Goal: Browse casually: Explore the website without a specific task or goal

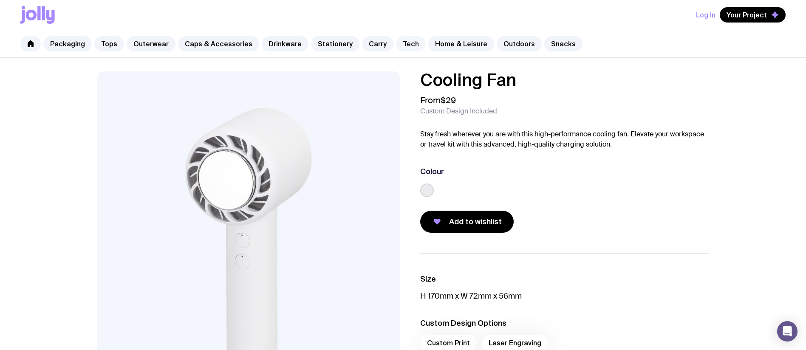
click at [398, 43] on link "Tech" at bounding box center [411, 43] width 30 height 15
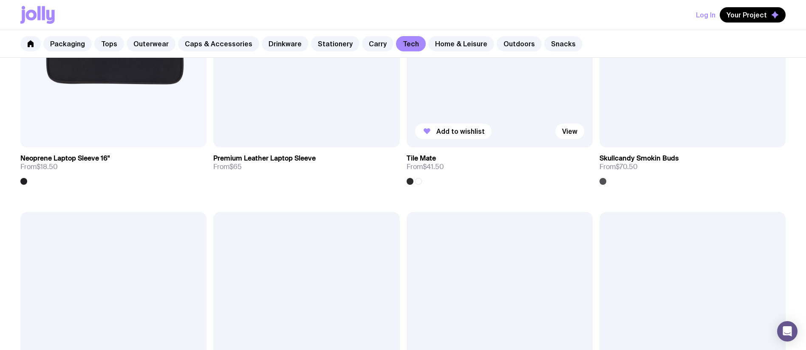
scroll to position [1632, 0]
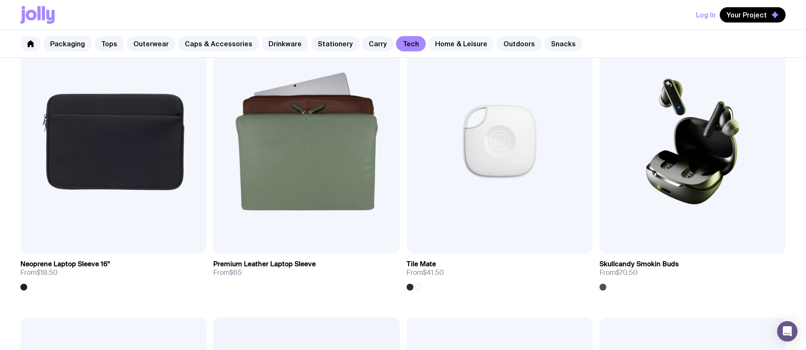
click at [446, 47] on link "Home & Leisure" at bounding box center [461, 43] width 66 height 15
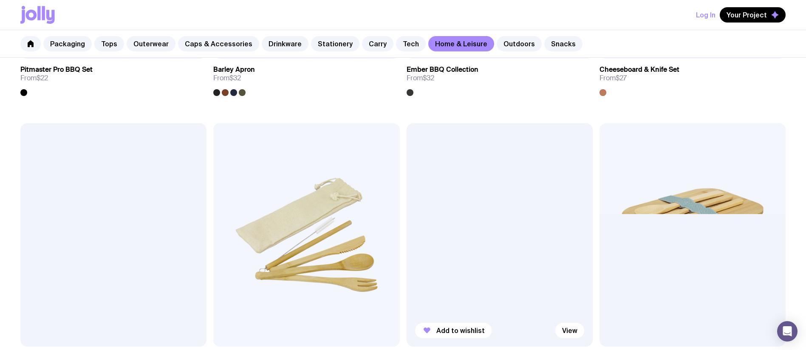
scroll to position [1065, 0]
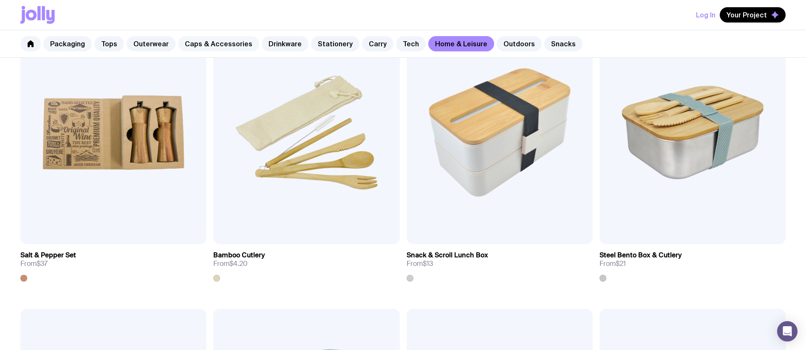
click at [223, 43] on link "Caps & Accessories" at bounding box center [218, 43] width 81 height 15
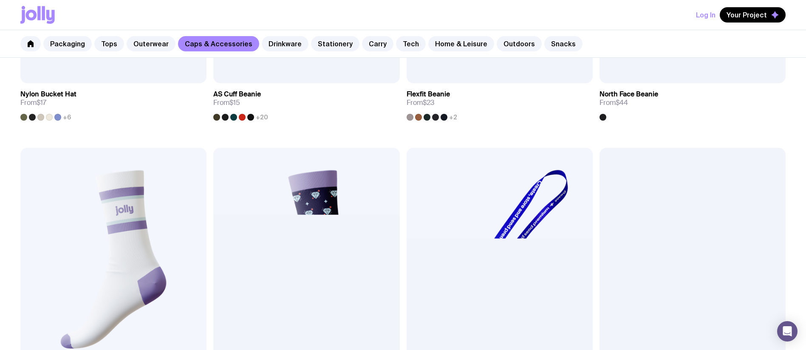
scroll to position [1182, 0]
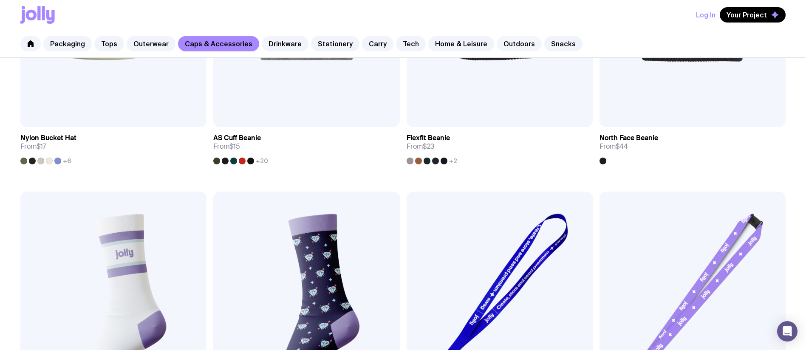
click at [512, 45] on link "Outdoors" at bounding box center [519, 43] width 45 height 15
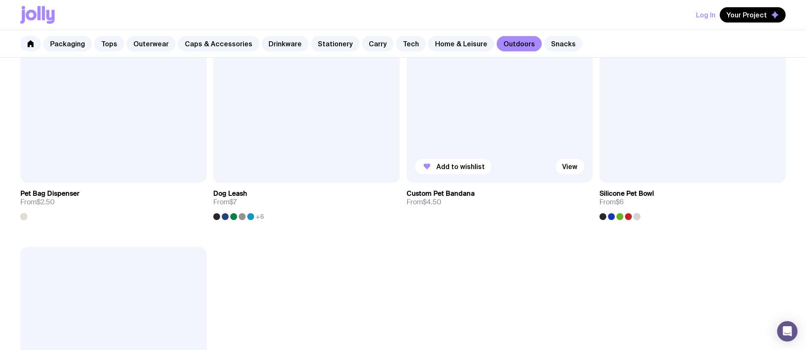
scroll to position [1370, 0]
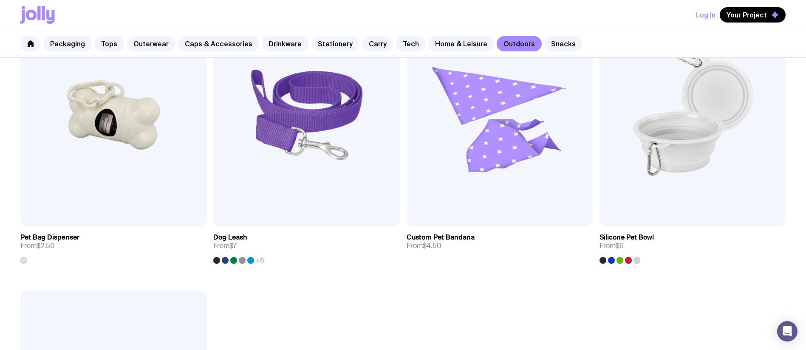
click at [340, 45] on link "Stationery" at bounding box center [335, 43] width 48 height 15
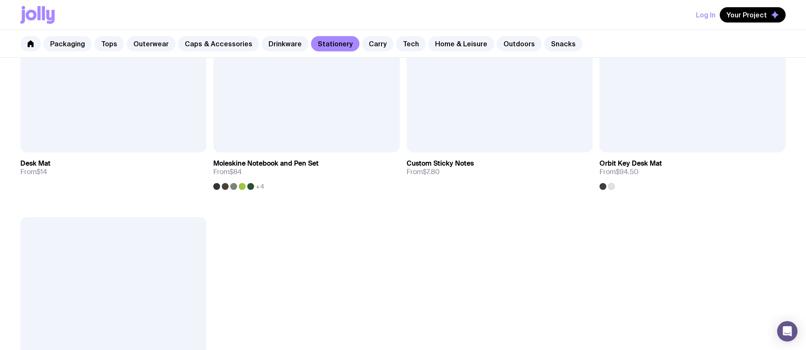
scroll to position [1835, 0]
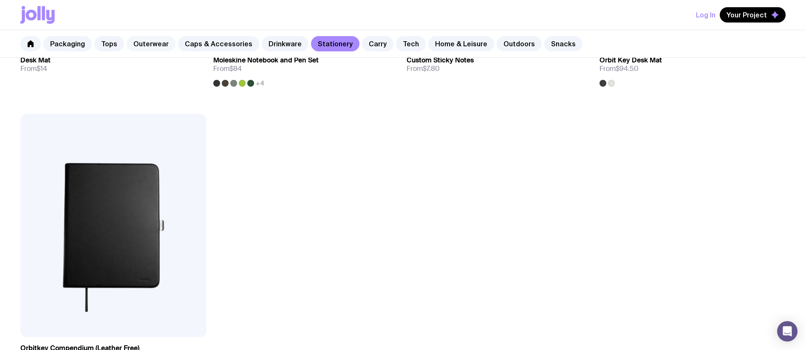
click at [156, 41] on link "Outerwear" at bounding box center [151, 43] width 49 height 15
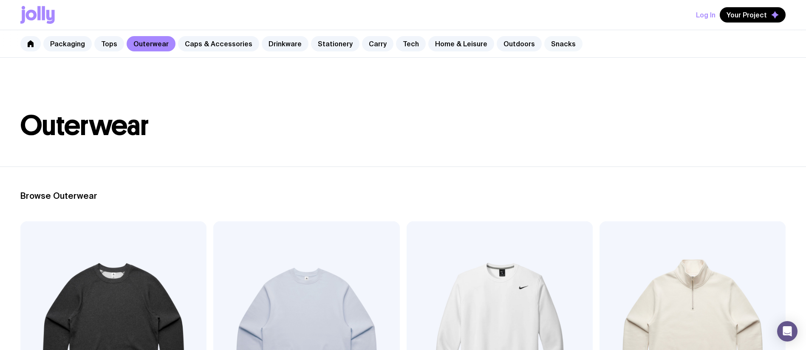
click at [544, 46] on link "Snacks" at bounding box center [563, 43] width 38 height 15
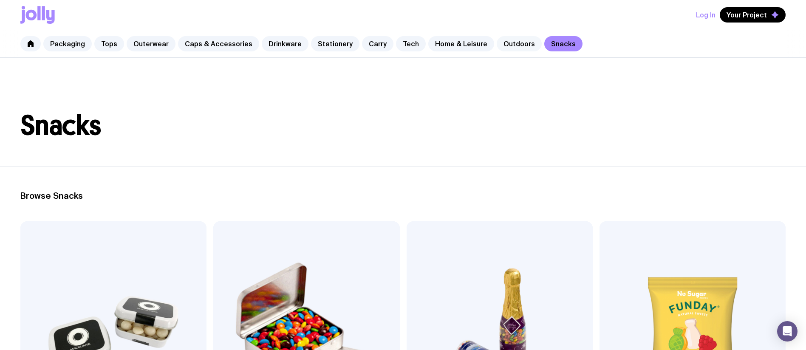
click at [509, 46] on link "Outdoors" at bounding box center [519, 43] width 45 height 15
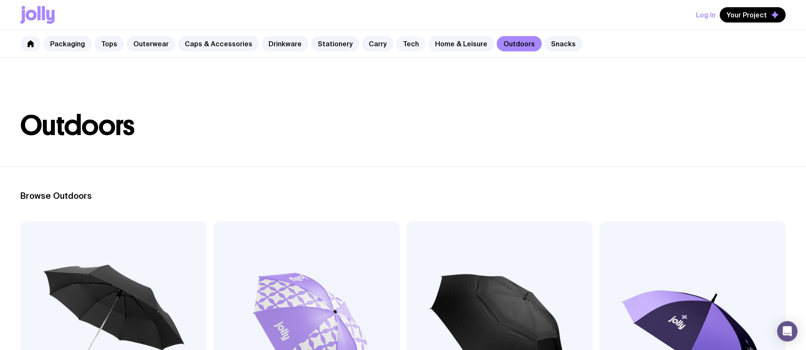
click at [408, 43] on link "Tech" at bounding box center [411, 43] width 30 height 15
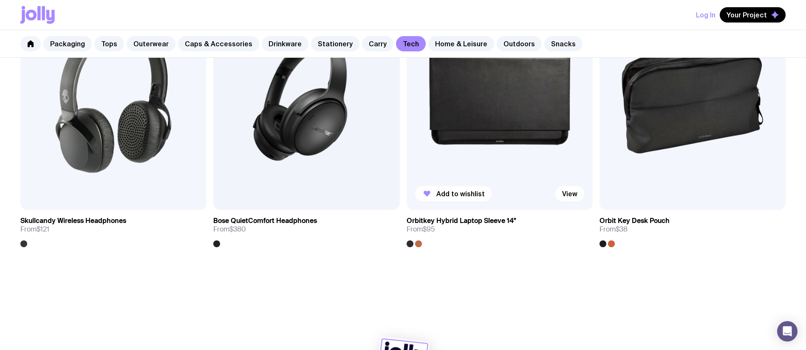
scroll to position [2005, 0]
